Goal: Check status

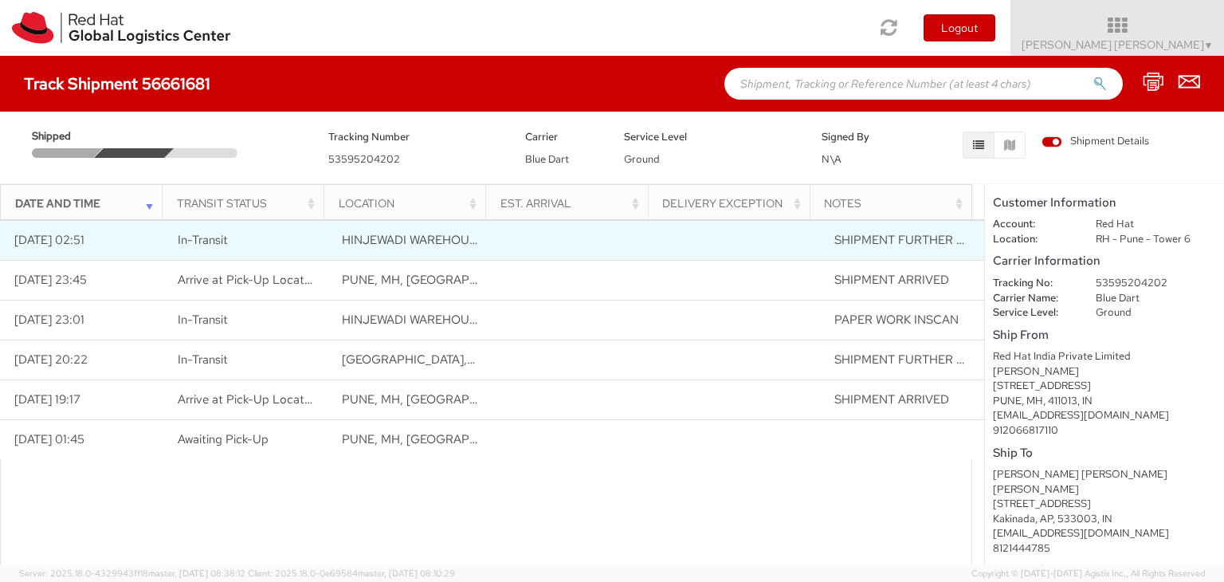
click at [902, 235] on span "SHIPMENT FURTHER CONNECTED" at bounding box center [932, 240] width 196 height 16
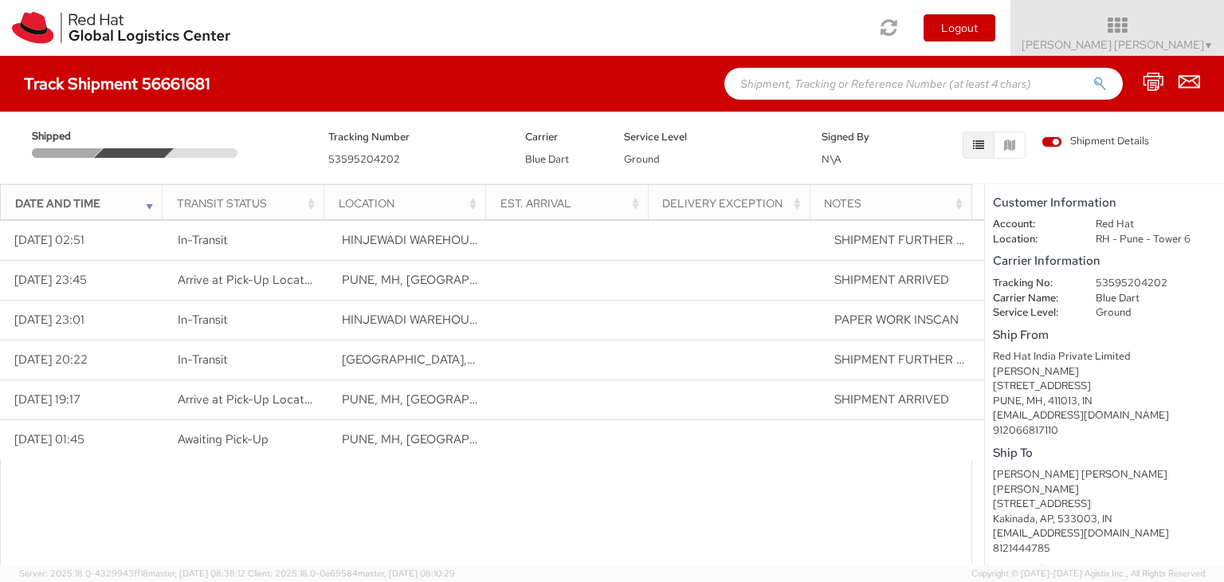
click at [788, 202] on div "Delivery Exception" at bounding box center [733, 203] width 143 height 16
click at [801, 200] on div "Delivery Exception" at bounding box center [733, 203] width 143 height 16
click at [1115, 284] on dd "53595204202" at bounding box center [1156, 283] width 144 height 15
copy dd "53595204202"
